Goal: Information Seeking & Learning: Learn about a topic

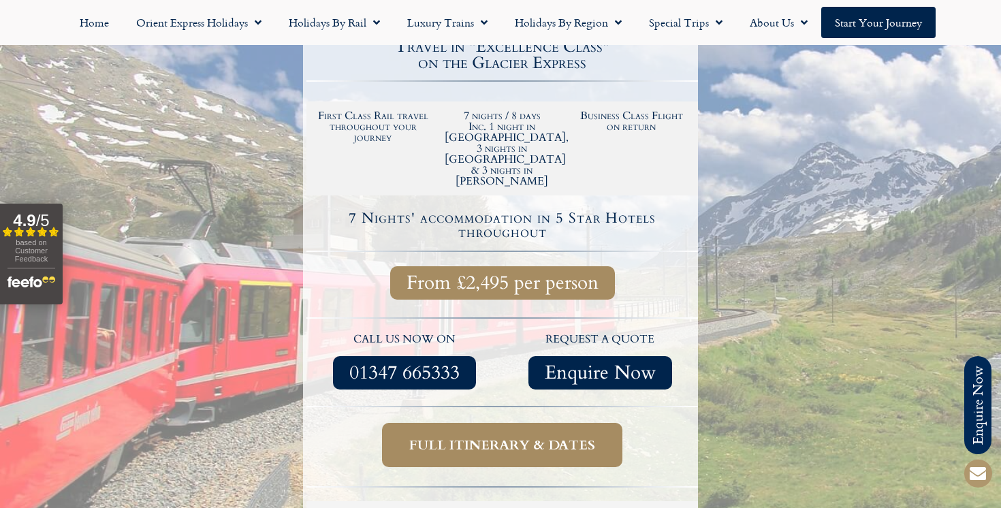
scroll to position [413, 0]
click at [507, 436] on span "Full itinerary & dates" at bounding box center [502, 444] width 186 height 17
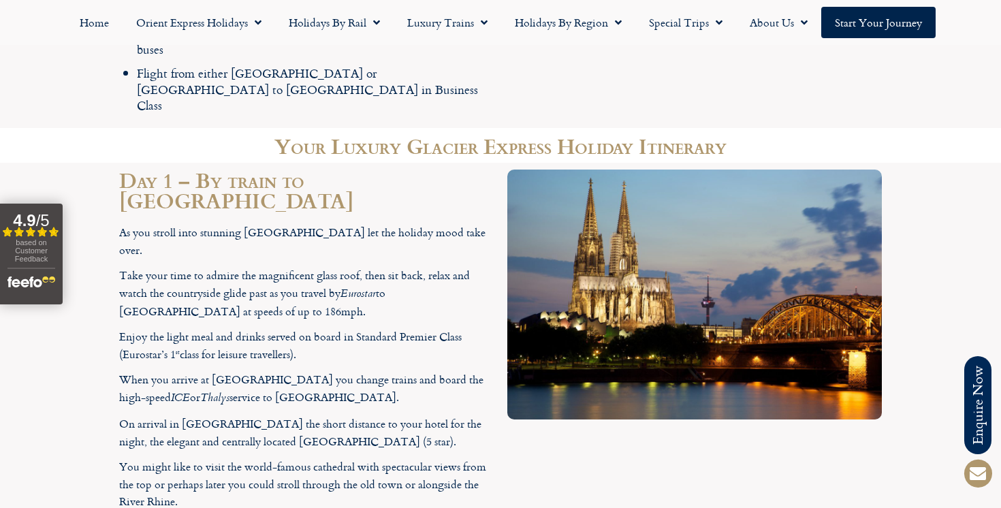
scroll to position [2107, 0]
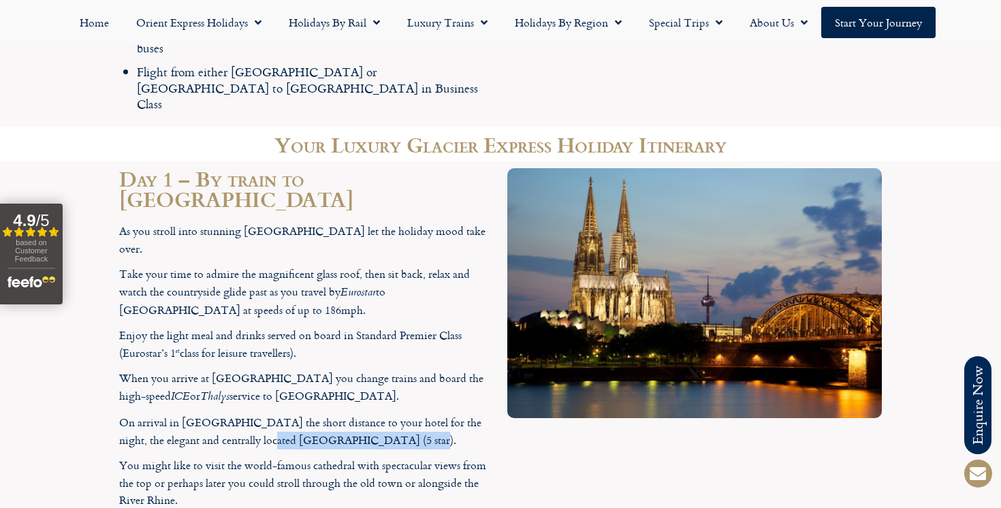
drag, startPoint x: 255, startPoint y: 263, endPoint x: 393, endPoint y: 269, distance: 137.7
click at [393, 414] on p "On arrival in [GEOGRAPHIC_DATA] the short distance to your hotel for the night,…" at bounding box center [306, 431] width 374 height 35
copy p "[GEOGRAPHIC_DATA] (5 star)"
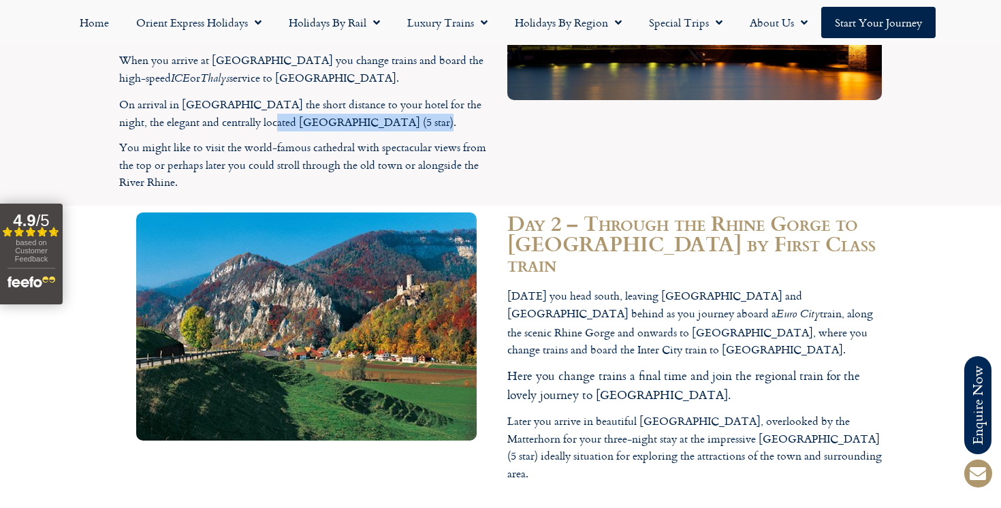
scroll to position [2428, 0]
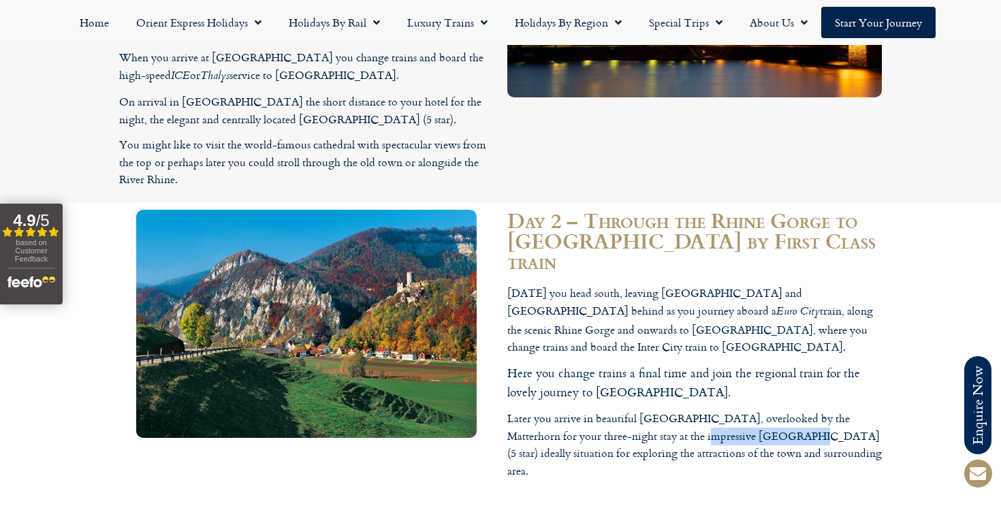
drag, startPoint x: 663, startPoint y: 221, endPoint x: 753, endPoint y: 225, distance: 90.0
click at [753, 410] on p "Later you arrive in beautiful [GEOGRAPHIC_DATA], overlooked by the Matterhorn f…" at bounding box center [694, 444] width 374 height 69
copy p "Cervo Hotel (5 star)"
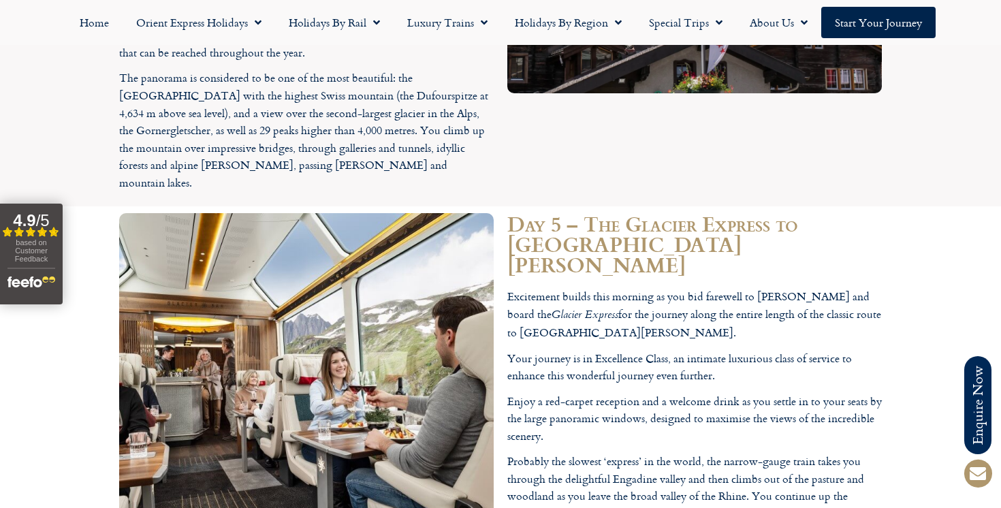
scroll to position [3144, 0]
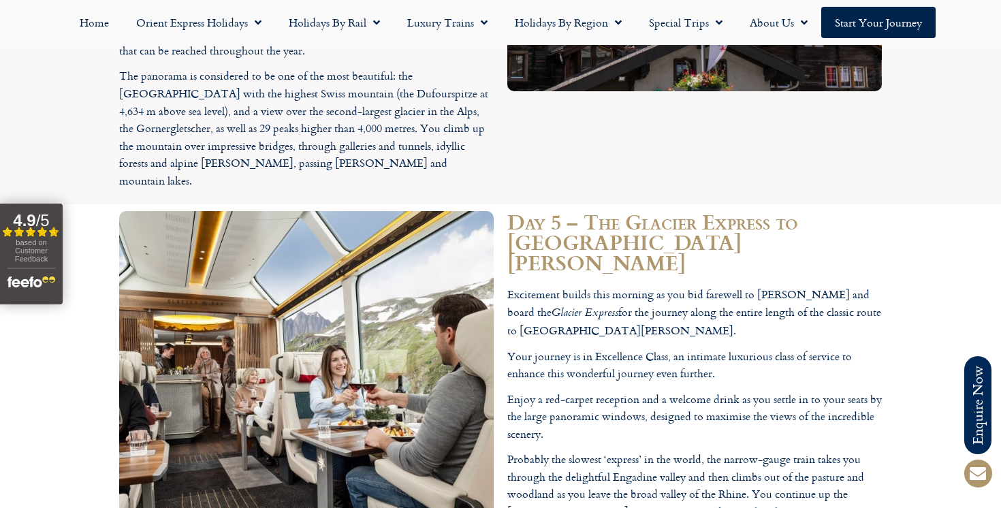
drag, startPoint x: 507, startPoint y: 440, endPoint x: 579, endPoint y: 445, distance: 72.4
copy p "Waldhaus (5 star)"
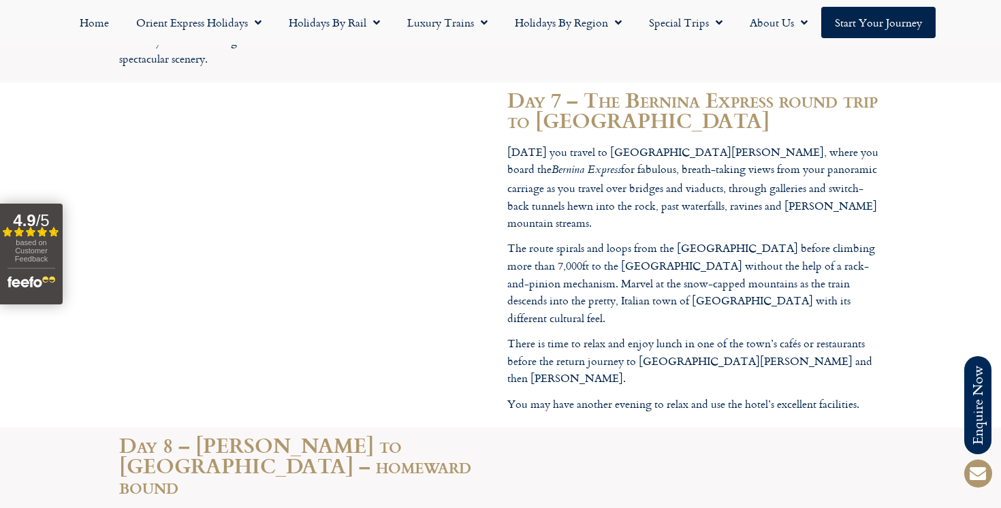
scroll to position [4139, 0]
